Goal: Transaction & Acquisition: Purchase product/service

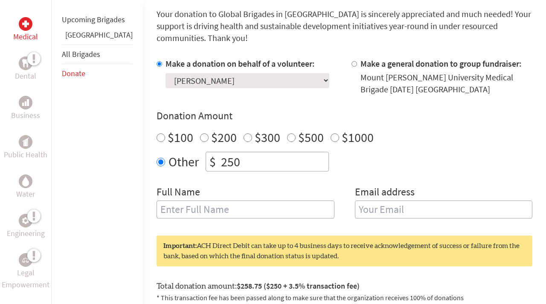
scroll to position [231, 0]
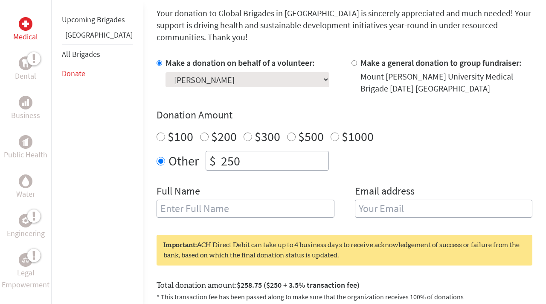
click at [200, 202] on input "text" at bounding box center [246, 208] width 178 height 18
type input "[PERSON_NAME]"
type input "[EMAIL_ADDRESS][DOMAIN_NAME]"
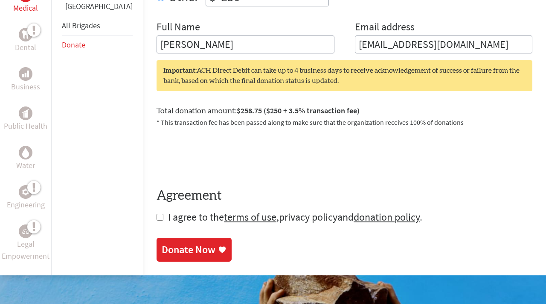
scroll to position [398, 0]
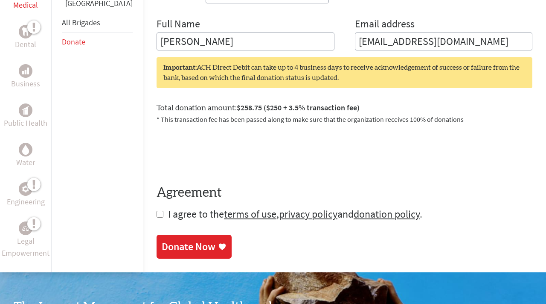
click at [157, 210] on input "checkbox" at bounding box center [160, 213] width 7 height 7
checkbox input "true"
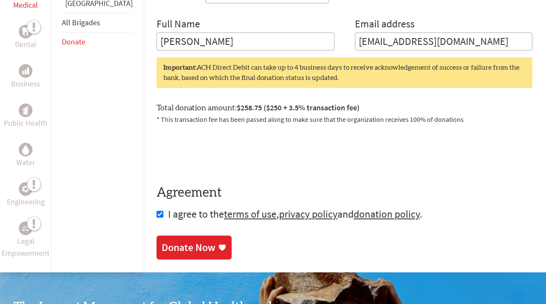
click at [162, 240] on div "Donate Now" at bounding box center [189, 247] width 54 height 14
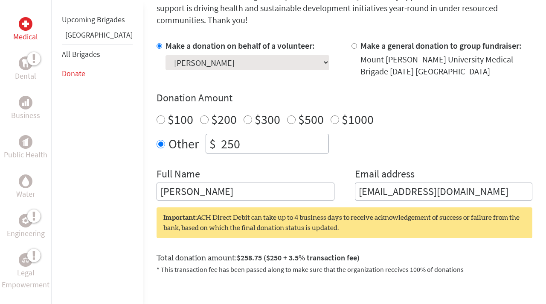
scroll to position [248, 0]
click at [423, 182] on input "[EMAIL_ADDRESS][DOMAIN_NAME]" at bounding box center [444, 191] width 178 height 18
click at [470, 182] on input "[EMAIL_ADDRESS][DOMAIN_NAME]" at bounding box center [444, 191] width 178 height 18
drag, startPoint x: 461, startPoint y: 179, endPoint x: 362, endPoint y: 175, distance: 99.6
click at [362, 182] on input "[EMAIL_ADDRESS][DOMAIN_NAME]" at bounding box center [444, 191] width 178 height 18
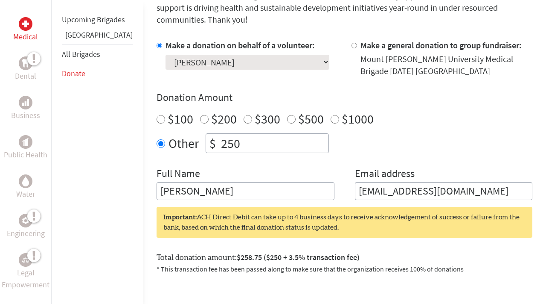
click at [355, 182] on input "[EMAIL_ADDRESS][DOMAIN_NAME]" at bounding box center [444, 191] width 178 height 18
drag, startPoint x: 347, startPoint y: 180, endPoint x: 436, endPoint y: 188, distance: 88.8
click at [436, 188] on form "Make a donation on behalf of a volunteer: Select a volunteer... [PERSON_NAME] […" at bounding box center [345, 204] width 376 height 331
click at [450, 146] on div "Make a donation on behalf of a volunteer: Select a volunteer... [PERSON_NAME] […" at bounding box center [345, 119] width 376 height 161
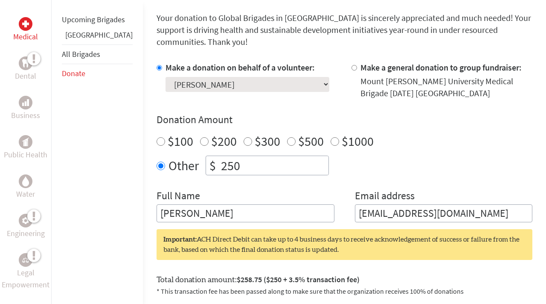
scroll to position [202, 0]
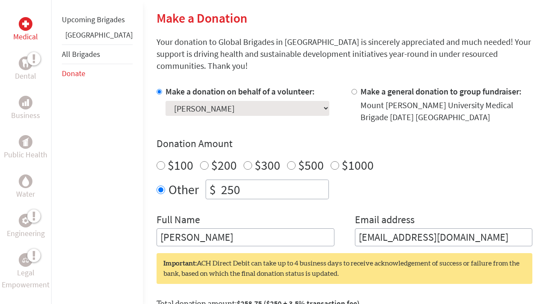
click at [261, 101] on select "Select a volunteer... [PERSON_NAME] [PERSON_NAME] [PERSON_NAME] [PERSON_NAME] […" at bounding box center [248, 108] width 164 height 15
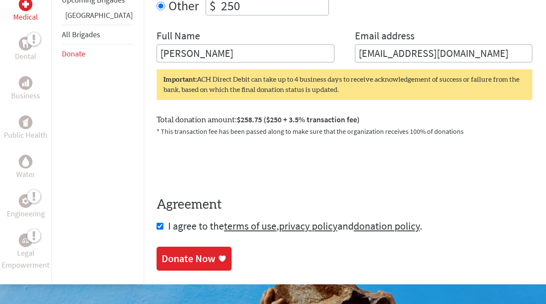
scroll to position [377, 0]
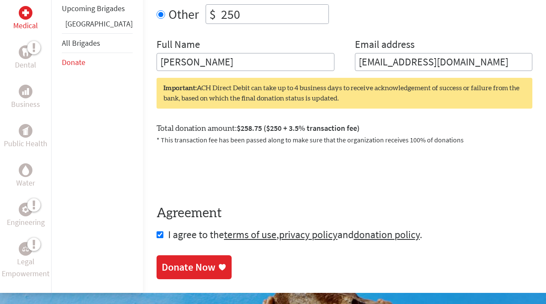
click at [458, 58] on input "[EMAIL_ADDRESS][DOMAIN_NAME]" at bounding box center [444, 62] width 178 height 18
click at [335, 155] on div at bounding box center [345, 171] width 376 height 33
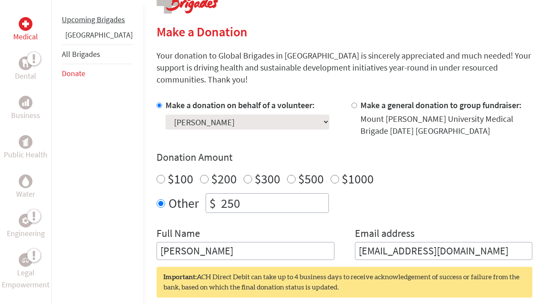
scroll to position [145, 0]
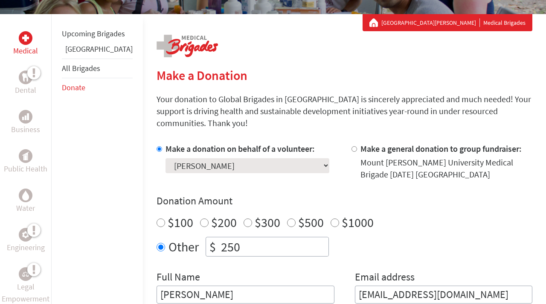
click at [82, 54] on link "[GEOGRAPHIC_DATA]" at bounding box center [98, 49] width 67 height 10
click at [88, 54] on link "[GEOGRAPHIC_DATA]" at bounding box center [98, 49] width 67 height 10
